Goal: Check status: Check status

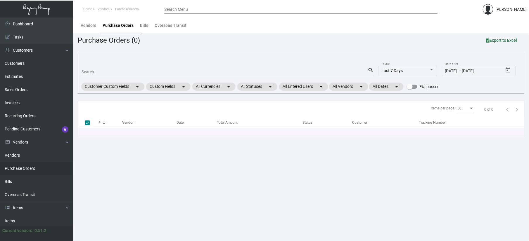
click at [112, 74] on input "Search" at bounding box center [224, 72] width 286 height 5
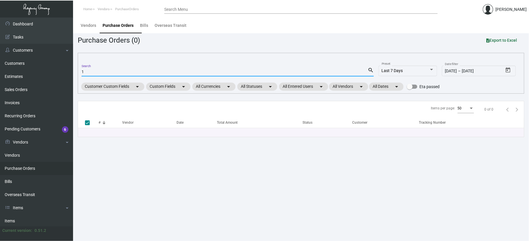
type input "10"
checkbox input "false"
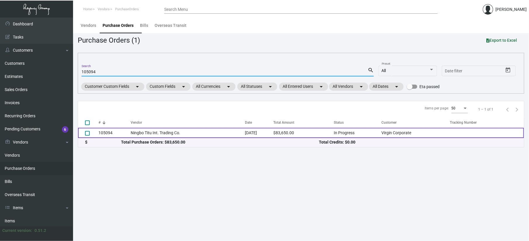
type input "105094"
click at [123, 138] on td "105094" at bounding box center [114, 133] width 32 height 10
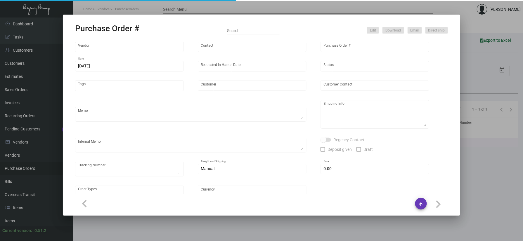
type input "Ningbo Titu Int. Trading Co."
type input "Skipper -"
type input "105094"
type input "[DATE]"
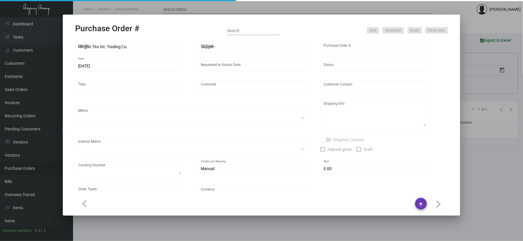
type input "Virgin Corporate"
type textarea "Please process this order after all the samples have been approved. Shipping: b…"
type textarea "Regency Group NJ - [PERSON_NAME] [STREET_ADDRESS]"
checkbox input "true"
type input "$ 0.00"
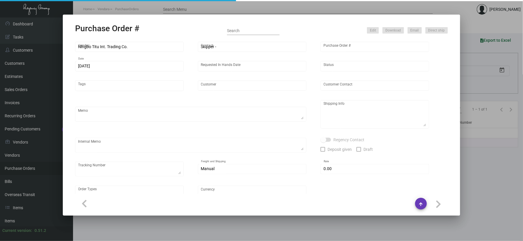
type input "United States Dollar $"
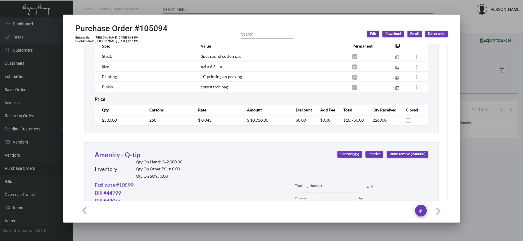
scroll to position [198, 0]
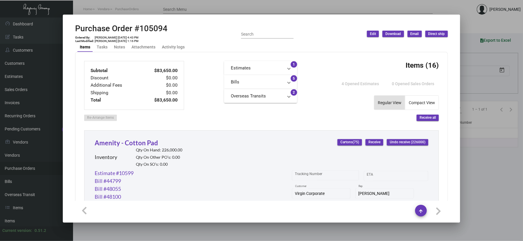
click at [365, 140] on button "Receive" at bounding box center [374, 142] width 18 height 6
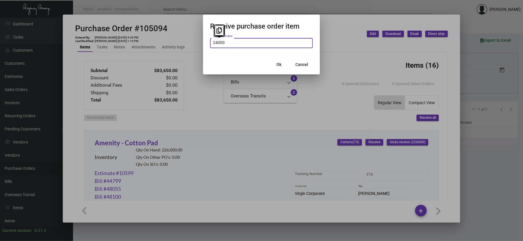
type input "24,000"
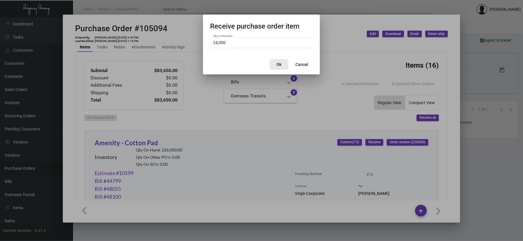
click at [280, 60] on button "Ok" at bounding box center [279, 64] width 19 height 11
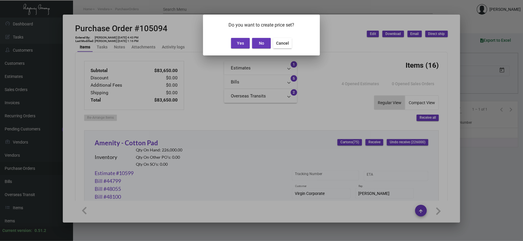
click at [240, 39] on button "Yes" at bounding box center [240, 43] width 19 height 11
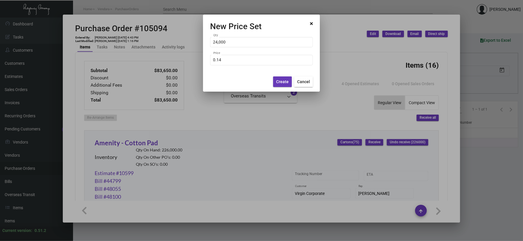
click at [278, 82] on span "Create" at bounding box center [282, 81] width 13 height 5
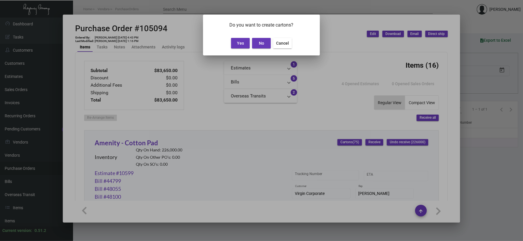
click at [282, 47] on button "Cancel" at bounding box center [282, 43] width 19 height 11
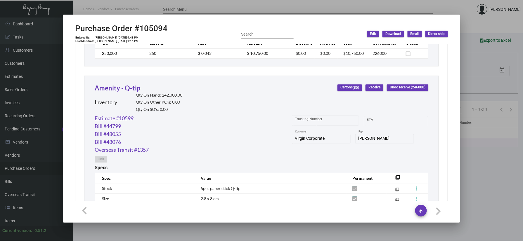
scroll to position [470, 0]
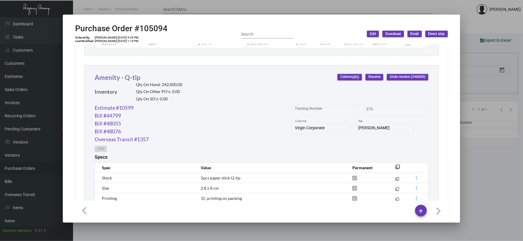
click at [130, 78] on link "Amenity - Q-tip" at bounding box center [118, 78] width 46 height 8
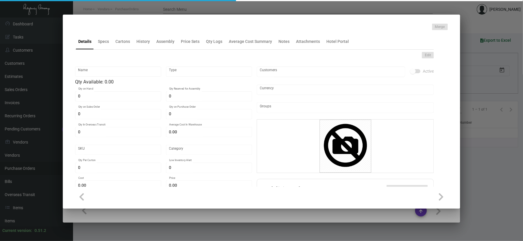
type input "Amenity - Q-tip"
type input "Inventory"
type input "242,000"
type input "4,000"
type input "$ 0.034"
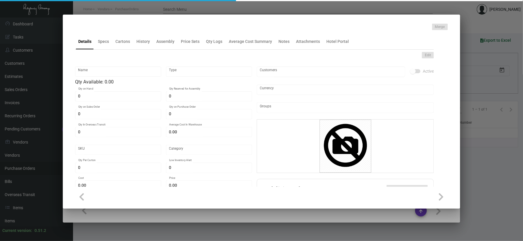
type input "Overseas"
type input "2,000"
type input "$ 0.034"
type input "$ 0.10"
checkbox input "true"
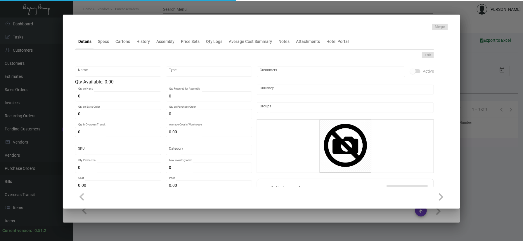
type input "United States Dollar $"
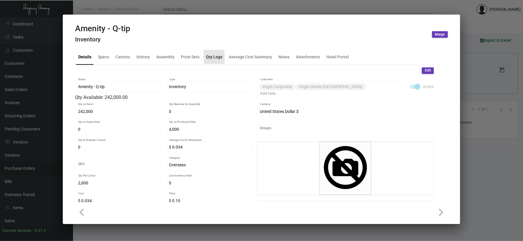
click at [210, 54] on div "Qty Logs" at bounding box center [214, 57] width 16 height 6
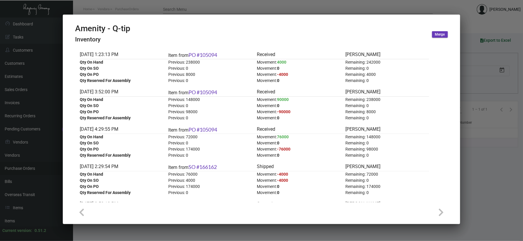
scroll to position [34, 0]
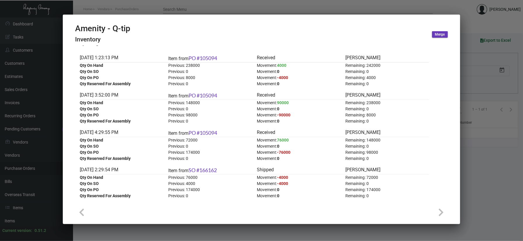
click at [476, 101] on div at bounding box center [261, 120] width 523 height 241
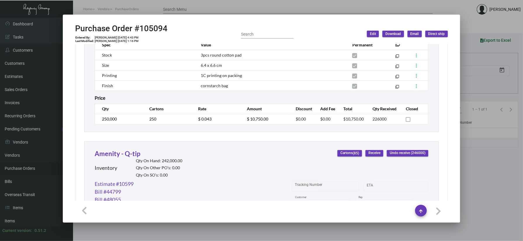
scroll to position [392, 0]
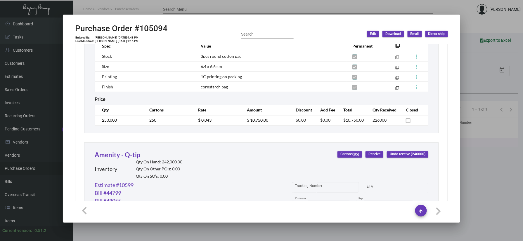
click at [372, 156] on span "Receive" at bounding box center [374, 154] width 12 height 5
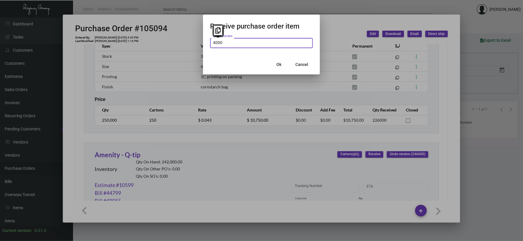
type input "4,000"
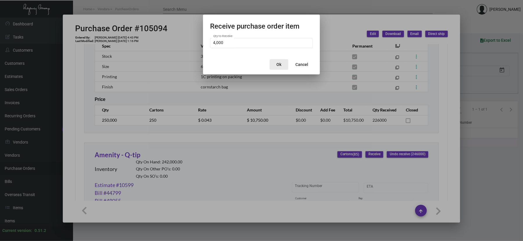
click at [283, 65] on button "Ok" at bounding box center [279, 64] width 19 height 11
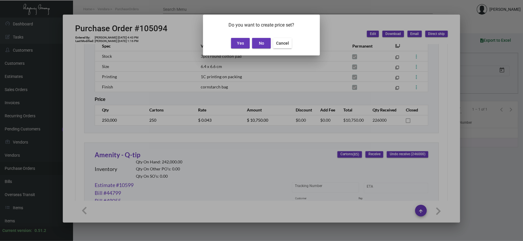
click at [243, 46] on button "Yes" at bounding box center [240, 43] width 19 height 11
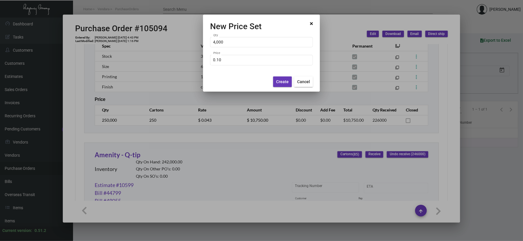
click at [284, 84] on span "Create" at bounding box center [282, 81] width 13 height 5
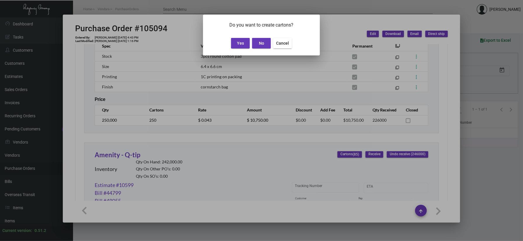
click at [261, 43] on span "No" at bounding box center [261, 43] width 5 height 5
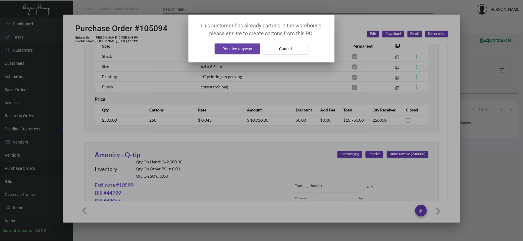
click at [243, 50] on span "Receive anyway" at bounding box center [238, 48] width 30 height 5
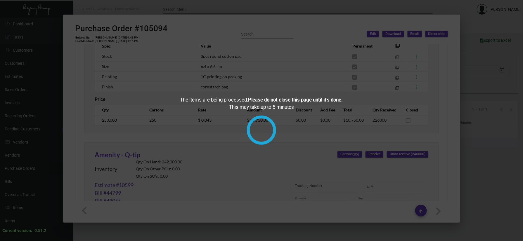
checkbox input "true"
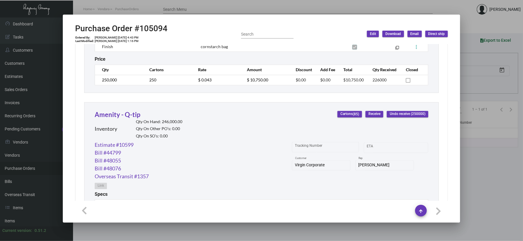
scroll to position [431, 0]
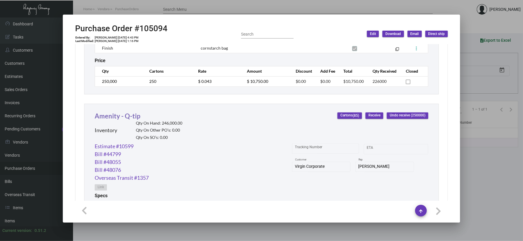
click at [112, 120] on link "Amenity - Q-tip" at bounding box center [118, 116] width 46 height 8
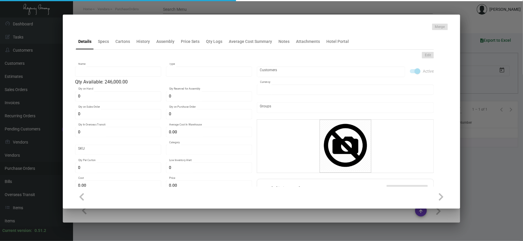
type input "Amenity - Q-tip"
type input "Inventory"
type input "246,000"
type input "$ 0.034"
type input "Overseas"
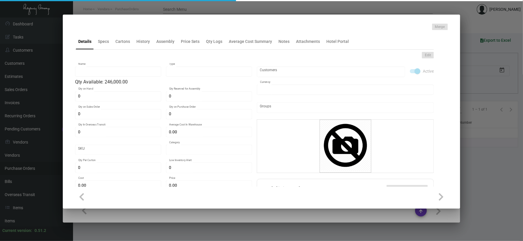
type input "2,000"
type input "$ 0.034"
type input "$ 0.10"
checkbox input "true"
type input "United States Dollar $"
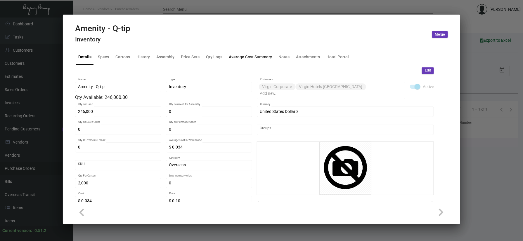
click at [249, 51] on div "Average Cost Summary" at bounding box center [250, 57] width 48 height 14
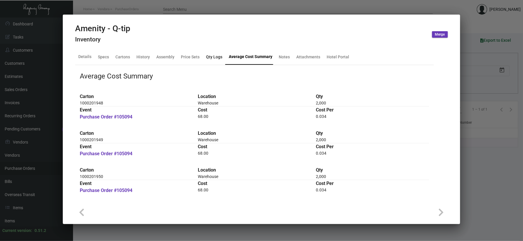
click at [210, 54] on div "Qty Logs" at bounding box center [214, 57] width 16 height 6
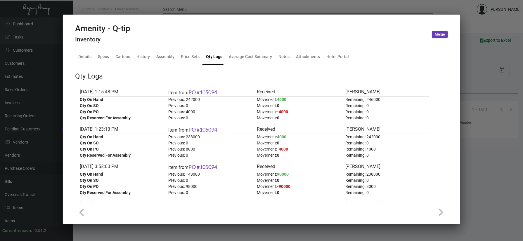
click at [132, 6] on div at bounding box center [261, 120] width 523 height 241
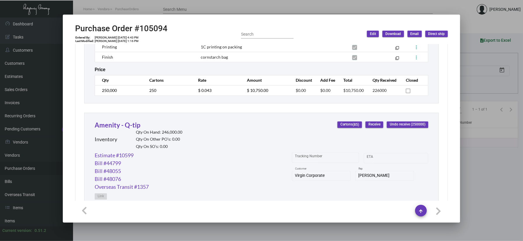
scroll to position [276, 0]
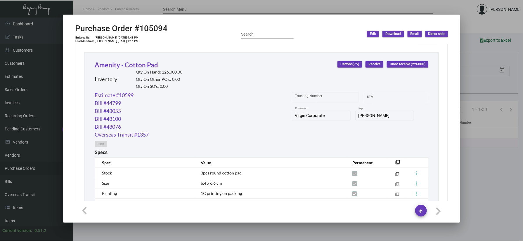
click at [121, 60] on div "Amenity - Cotton Pad Inventory Qty On Hand: 226,000.00 Qty On Other PO’s: 0.00 …" at bounding box center [261, 152] width 355 height 198
click at [120, 65] on link "Amenity - Cotton Pad" at bounding box center [126, 65] width 63 height 8
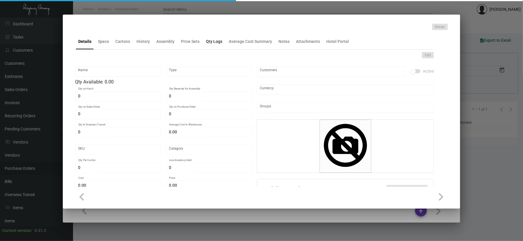
click at [211, 43] on div "Qty Logs" at bounding box center [214, 42] width 16 height 6
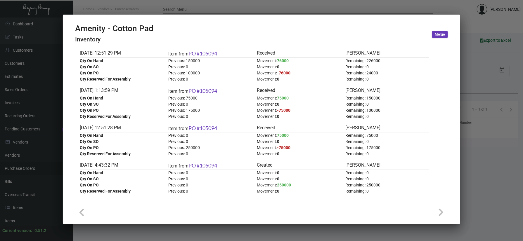
scroll to position [0, 0]
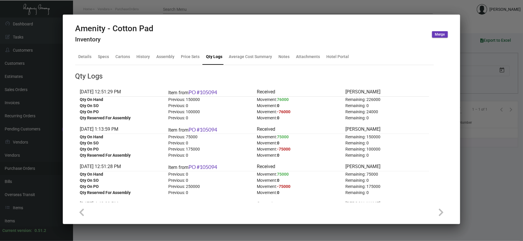
click at [501, 157] on div at bounding box center [261, 120] width 523 height 241
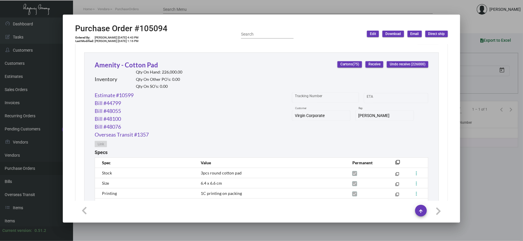
click at [369, 62] on div "Amenity - Cotton Pad Inventory Qty On Hand: 226,000.00 Qty On Other PO’s: 0.00 …" at bounding box center [261, 75] width 333 height 31
click at [368, 65] on span "Receive" at bounding box center [374, 64] width 12 height 5
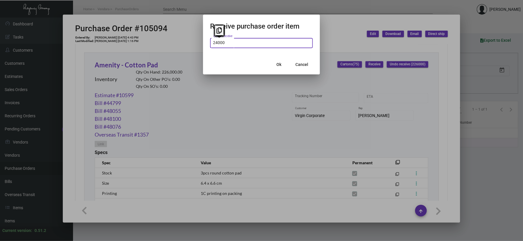
type input "24,000"
click at [278, 66] on span "Ok" at bounding box center [279, 64] width 5 height 5
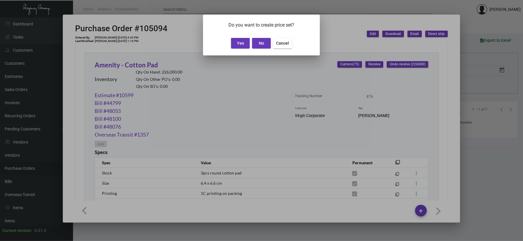
click at [243, 42] on span "Yes" at bounding box center [240, 43] width 7 height 5
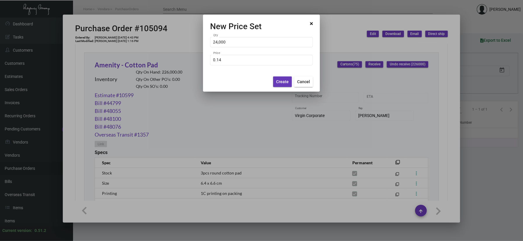
click at [281, 86] on button "Create" at bounding box center [282, 82] width 19 height 11
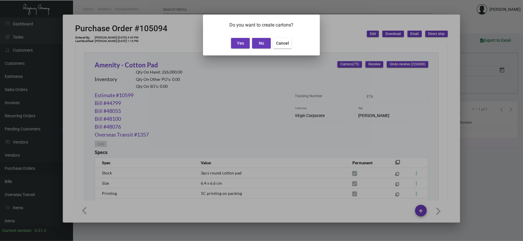
click at [263, 46] on button "No" at bounding box center [261, 43] width 19 height 11
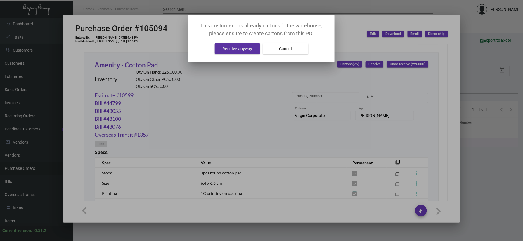
click at [252, 44] on button "Receive anyway" at bounding box center [237, 49] width 45 height 11
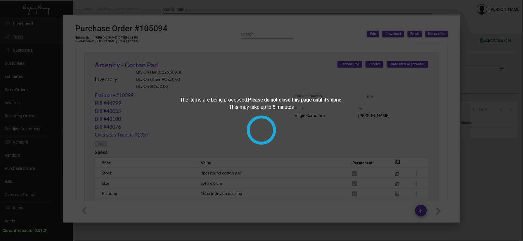
checkbox input "true"
